Goal: Information Seeking & Learning: Learn about a topic

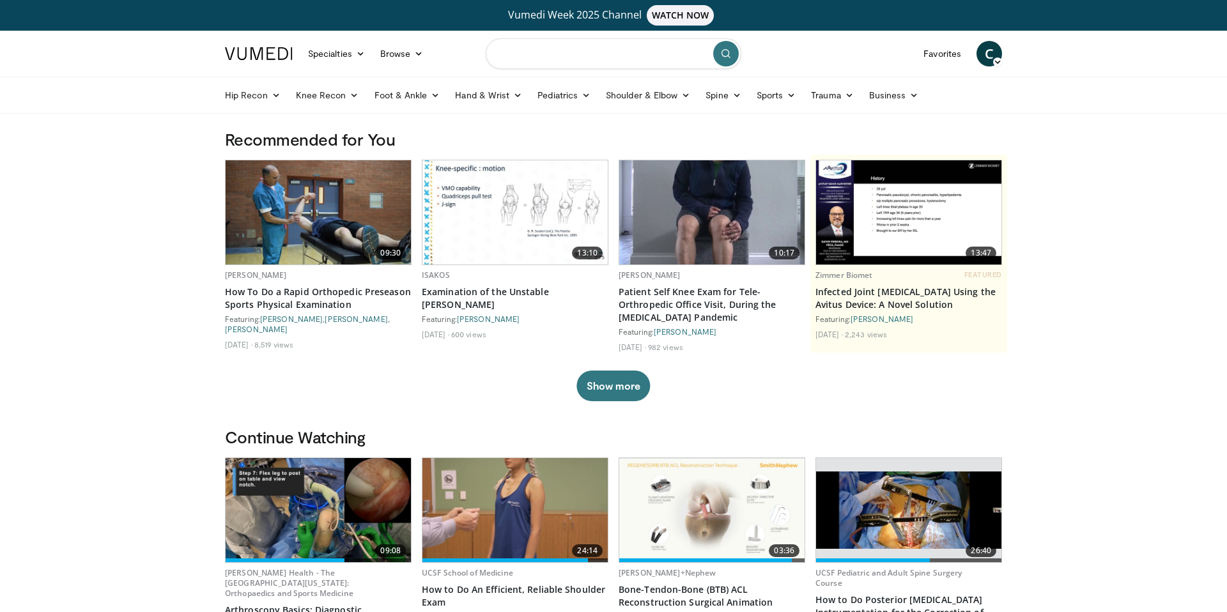
click at [564, 66] on input "Search topics, interventions" at bounding box center [614, 53] width 256 height 31
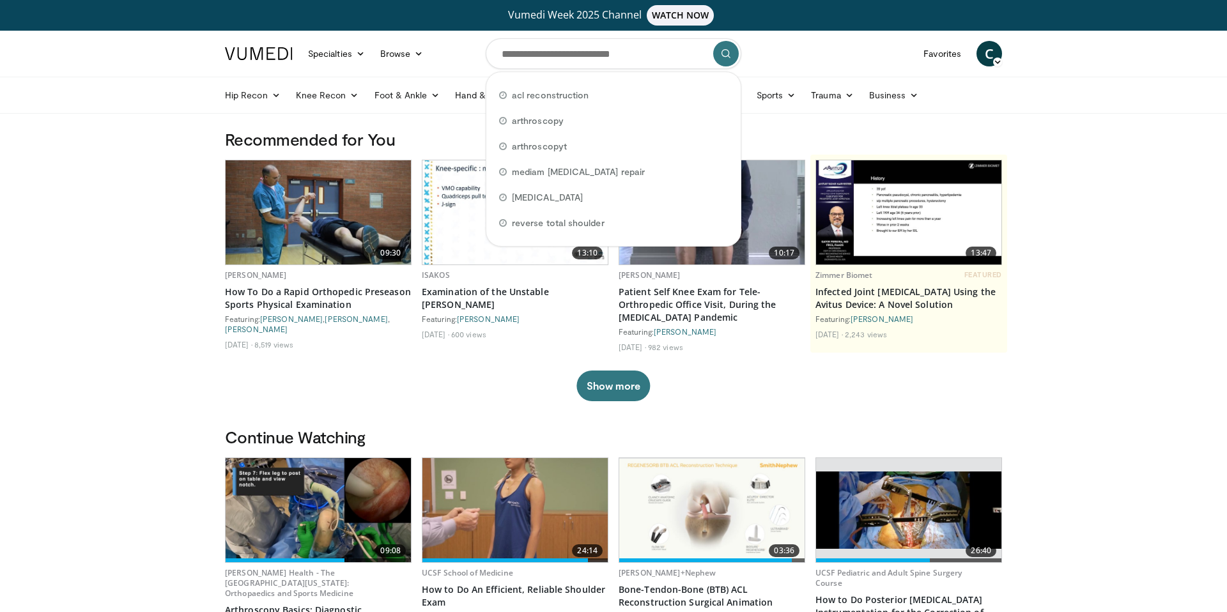
click at [852, 148] on h3 "Recommended for You" at bounding box center [613, 139] width 777 height 20
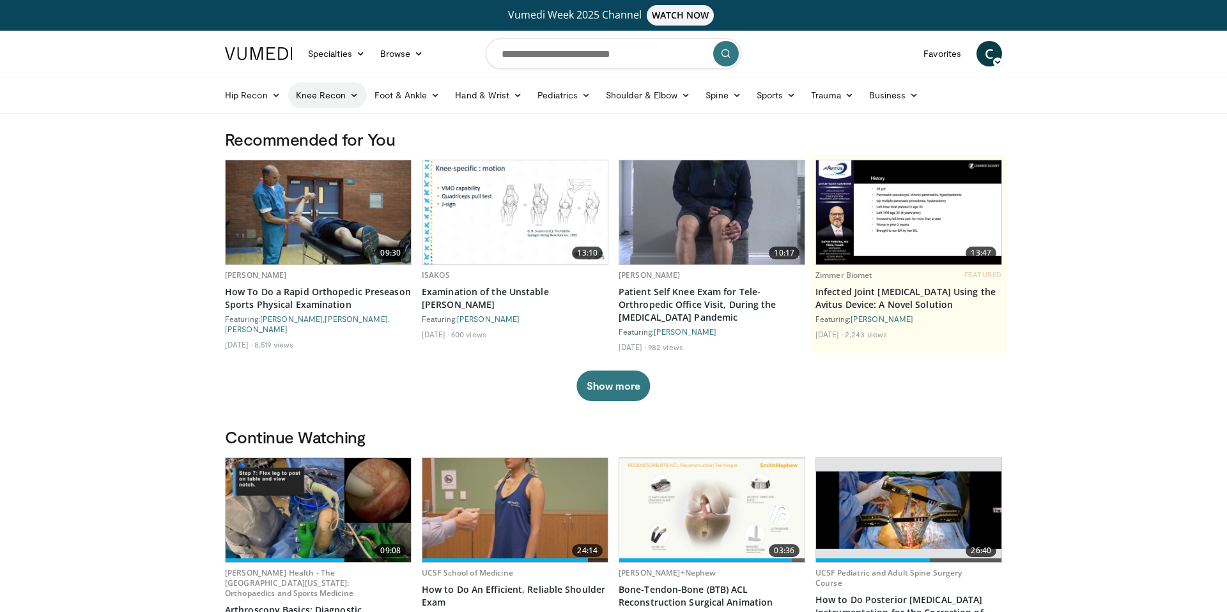
click at [359, 93] on link "Knee Recon" at bounding box center [327, 95] width 79 height 26
click at [359, 125] on link "Knee Arthroplasty" at bounding box center [365, 125] width 152 height 20
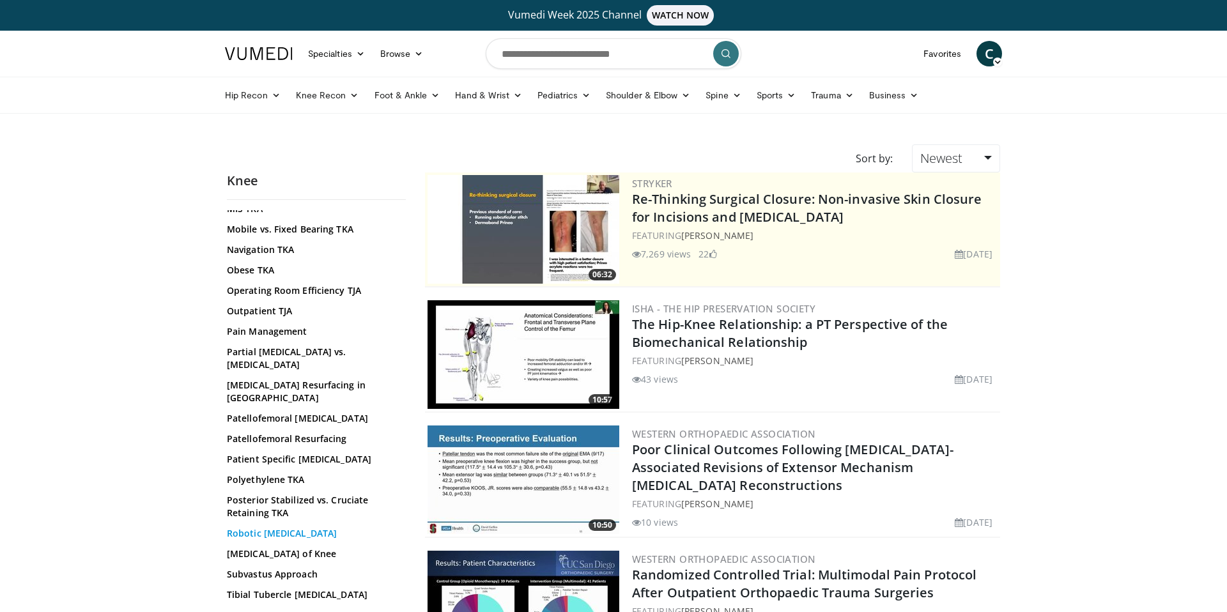
scroll to position [739, 0]
click at [558, 56] on input "Search topics, interventions" at bounding box center [614, 53] width 256 height 31
type input "**********"
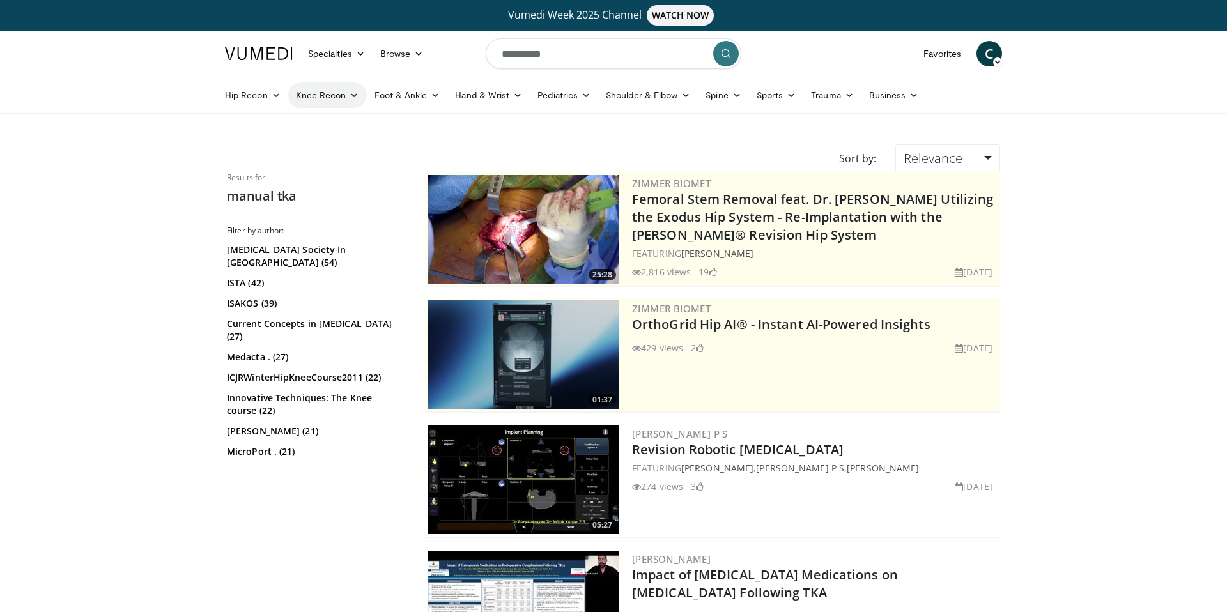
click at [339, 100] on link "Knee Recon" at bounding box center [327, 95] width 79 height 26
click at [343, 130] on link "Knee Arthroplasty" at bounding box center [365, 125] width 152 height 20
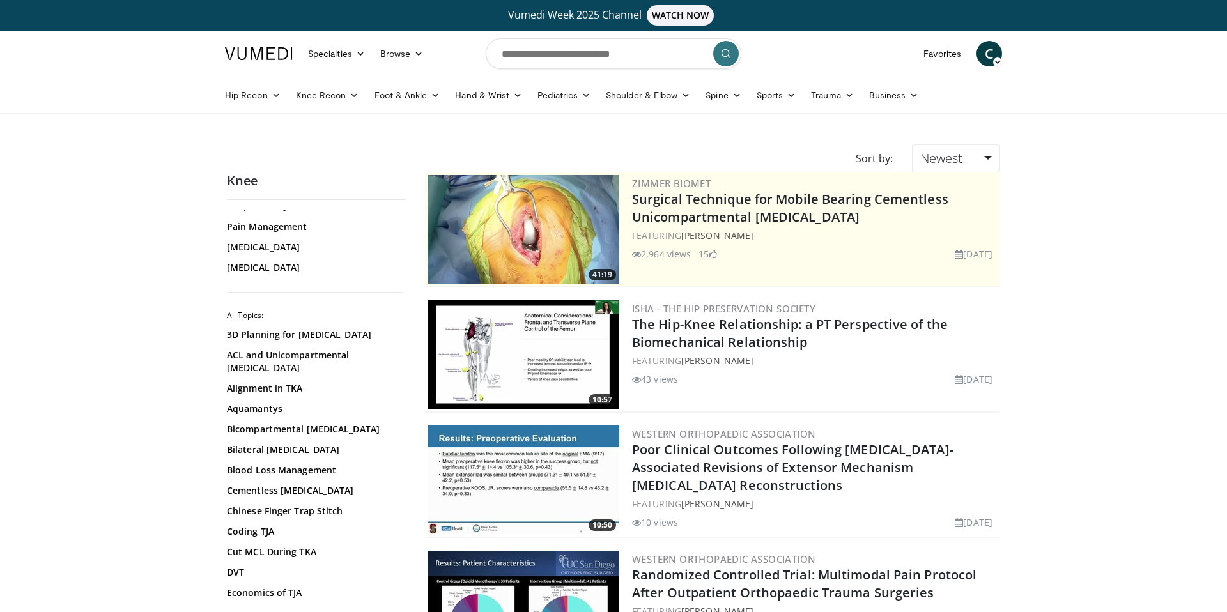
scroll to position [70, 0]
click at [289, 244] on link "[MEDICAL_DATA]" at bounding box center [313, 246] width 173 height 13
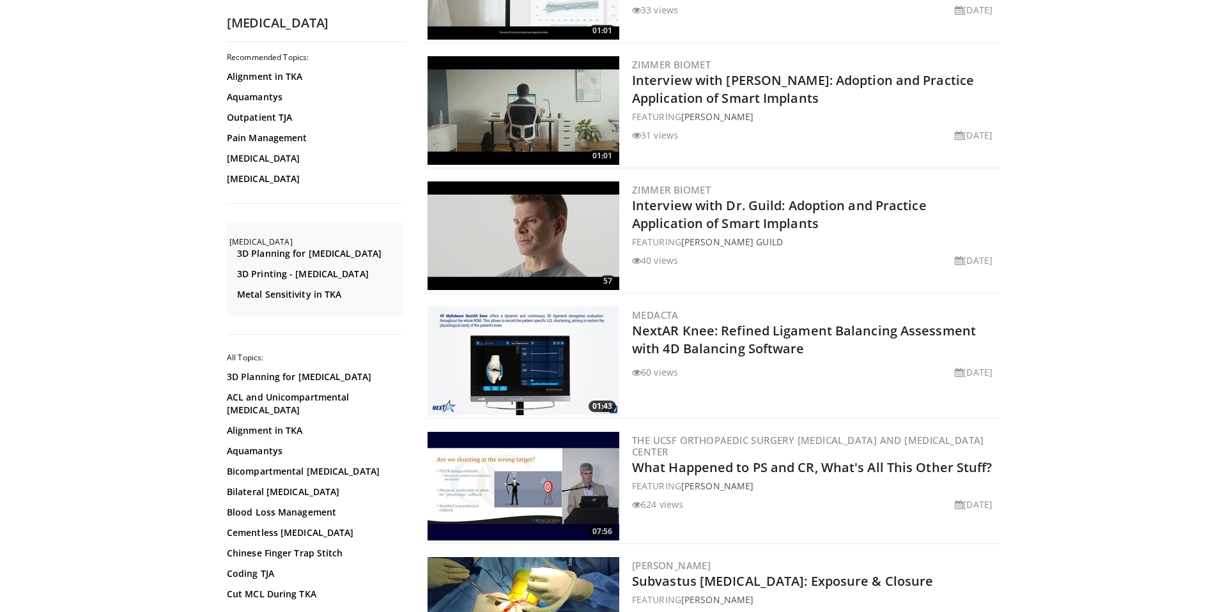
scroll to position [1315, 0]
